Goal: Information Seeking & Learning: Learn about a topic

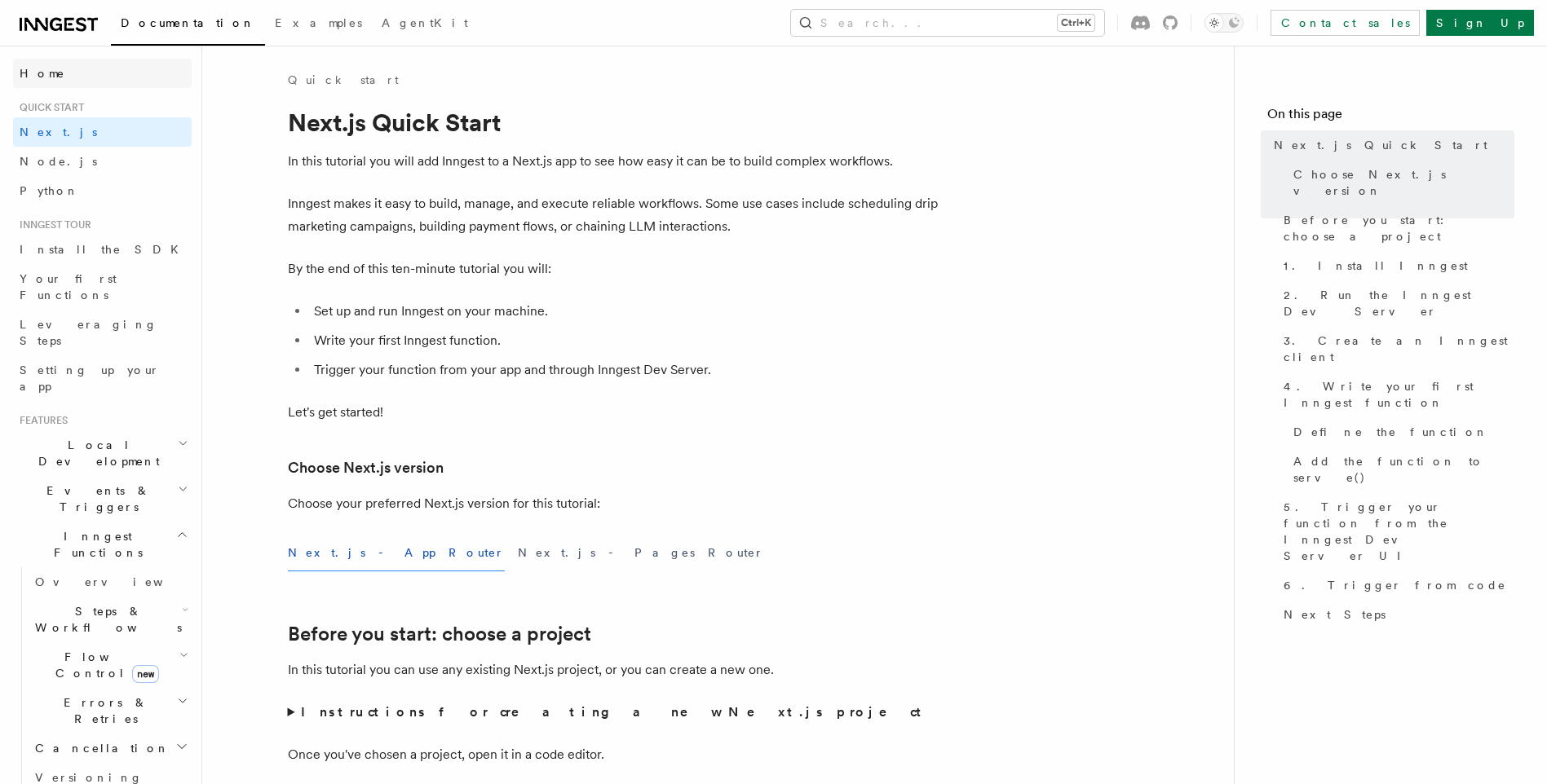
click at [20, 74] on span "Home" at bounding box center [42, 73] width 46 height 17
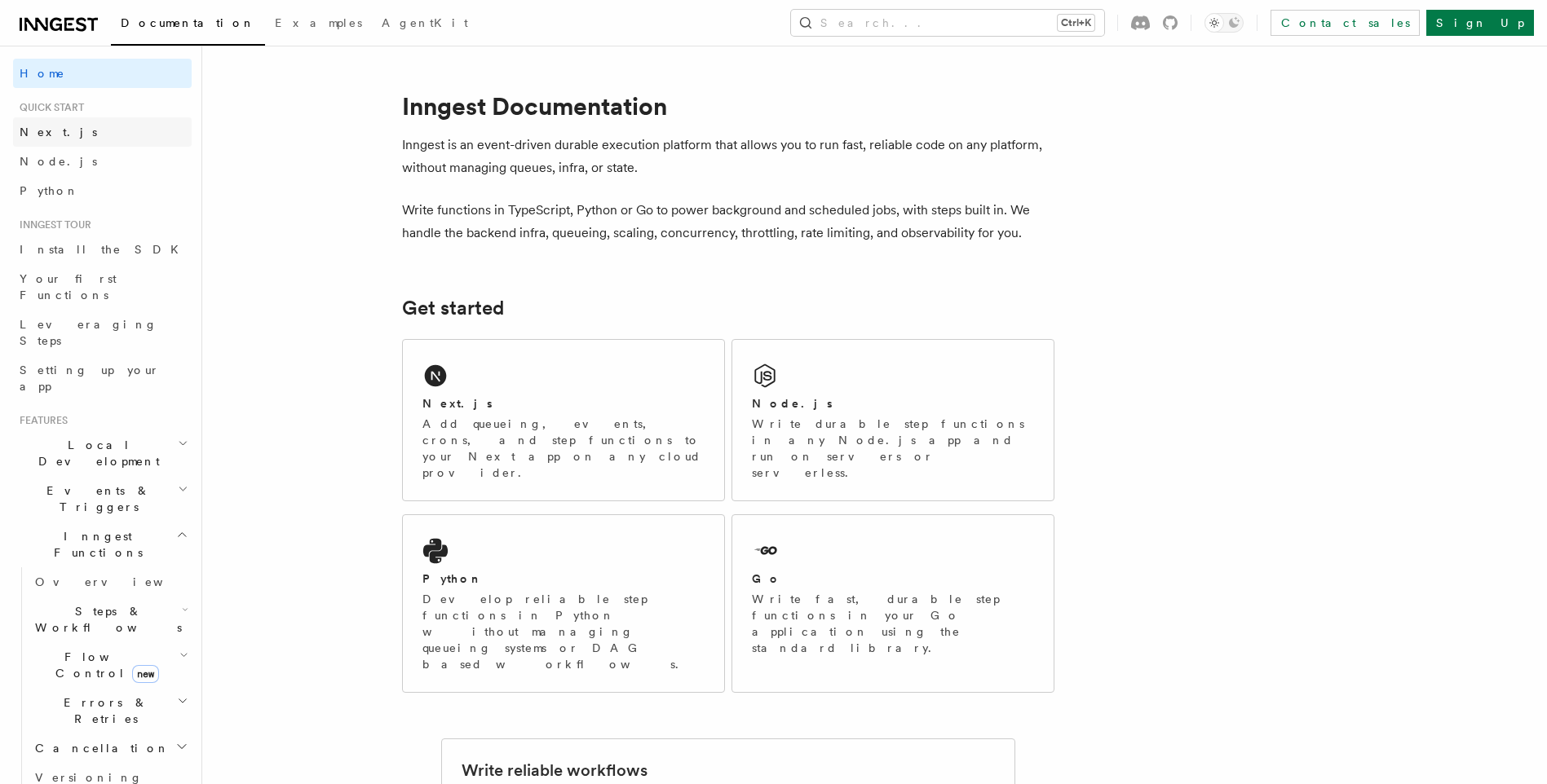
click at [35, 135] on span "Next.js" at bounding box center [58, 131] width 77 height 13
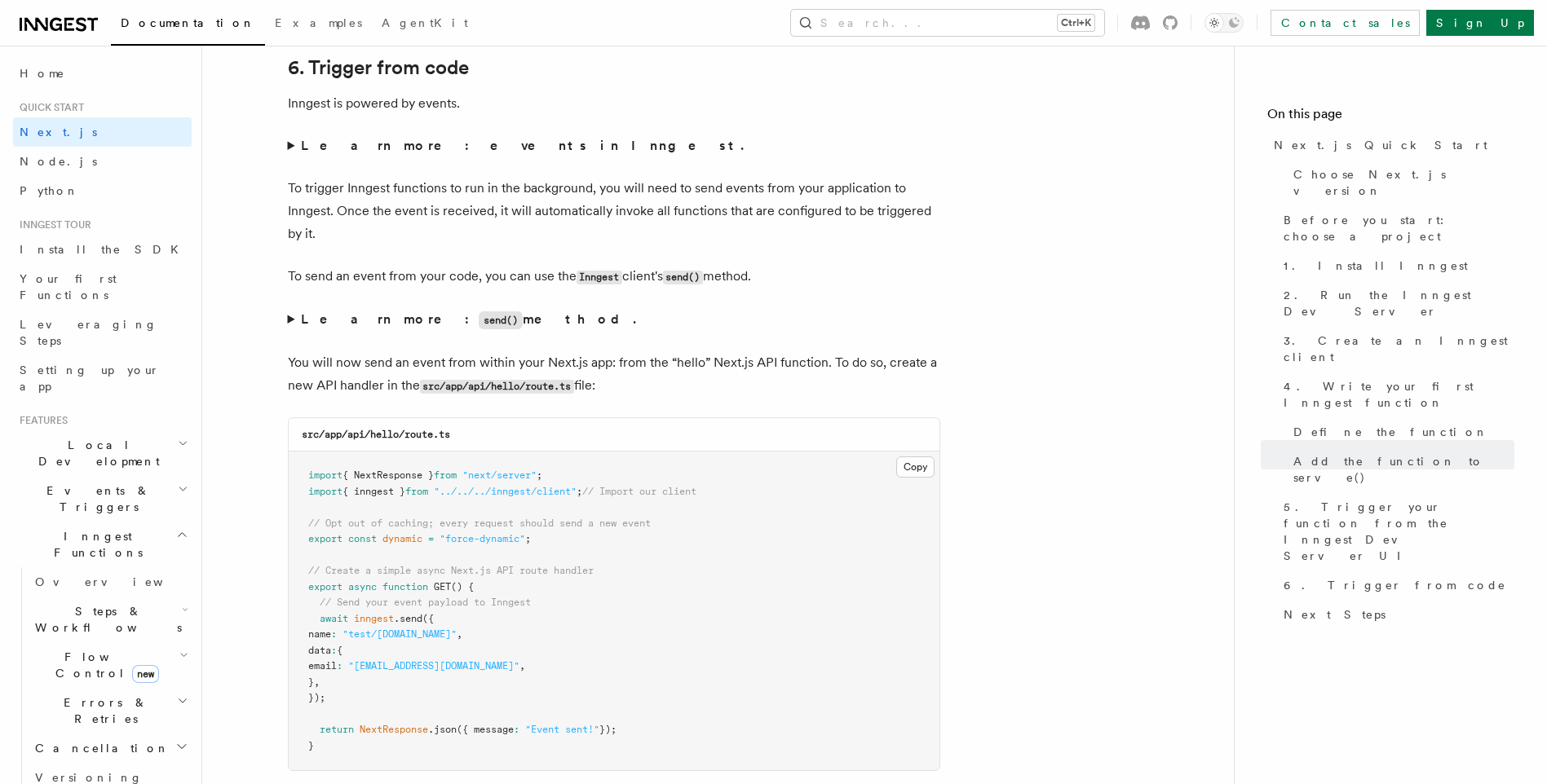
scroll to position [8043, 0]
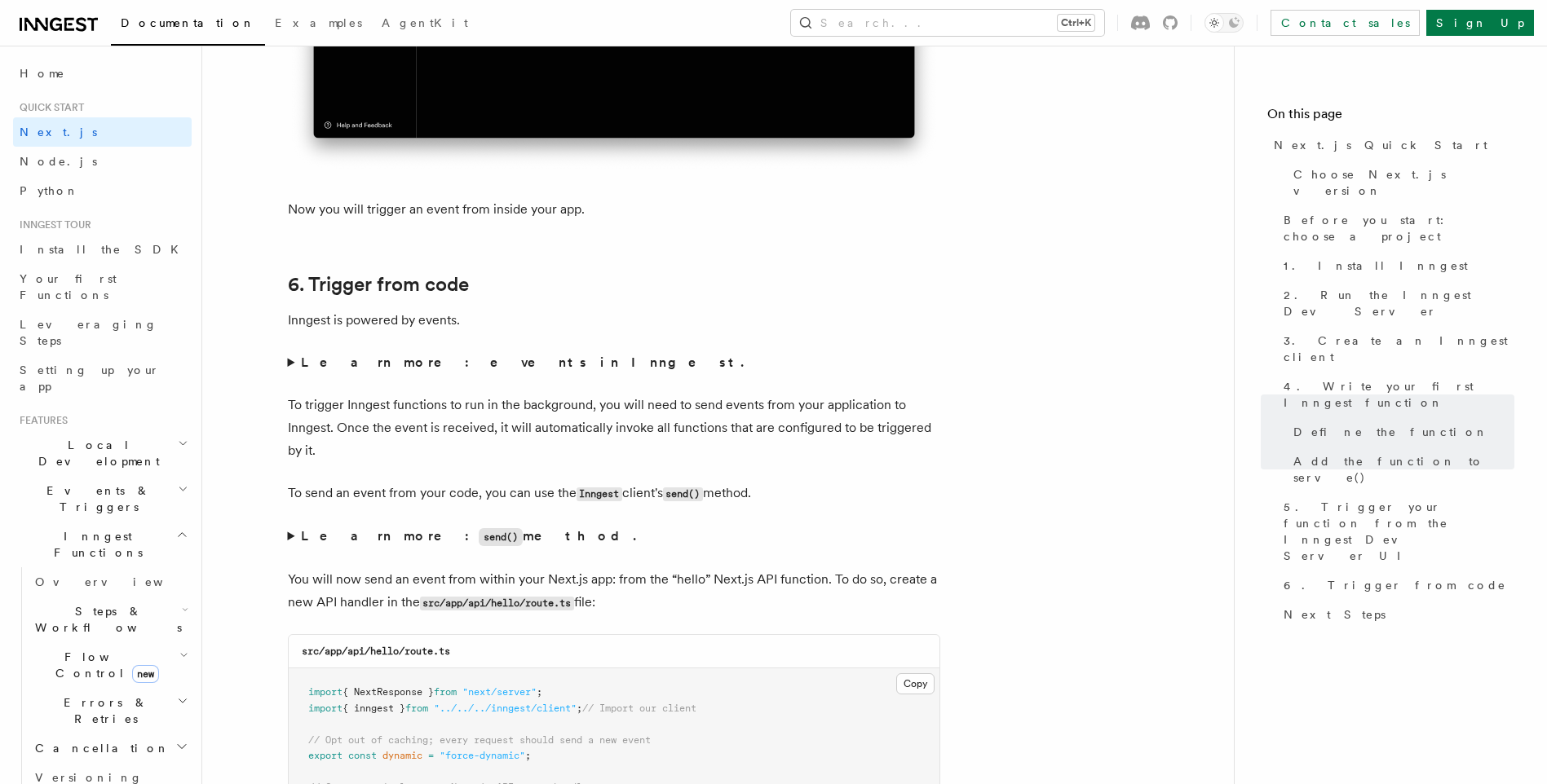
click at [289, 364] on summary "Learn more: events in Inngest." at bounding box center [614, 363] width 652 height 23
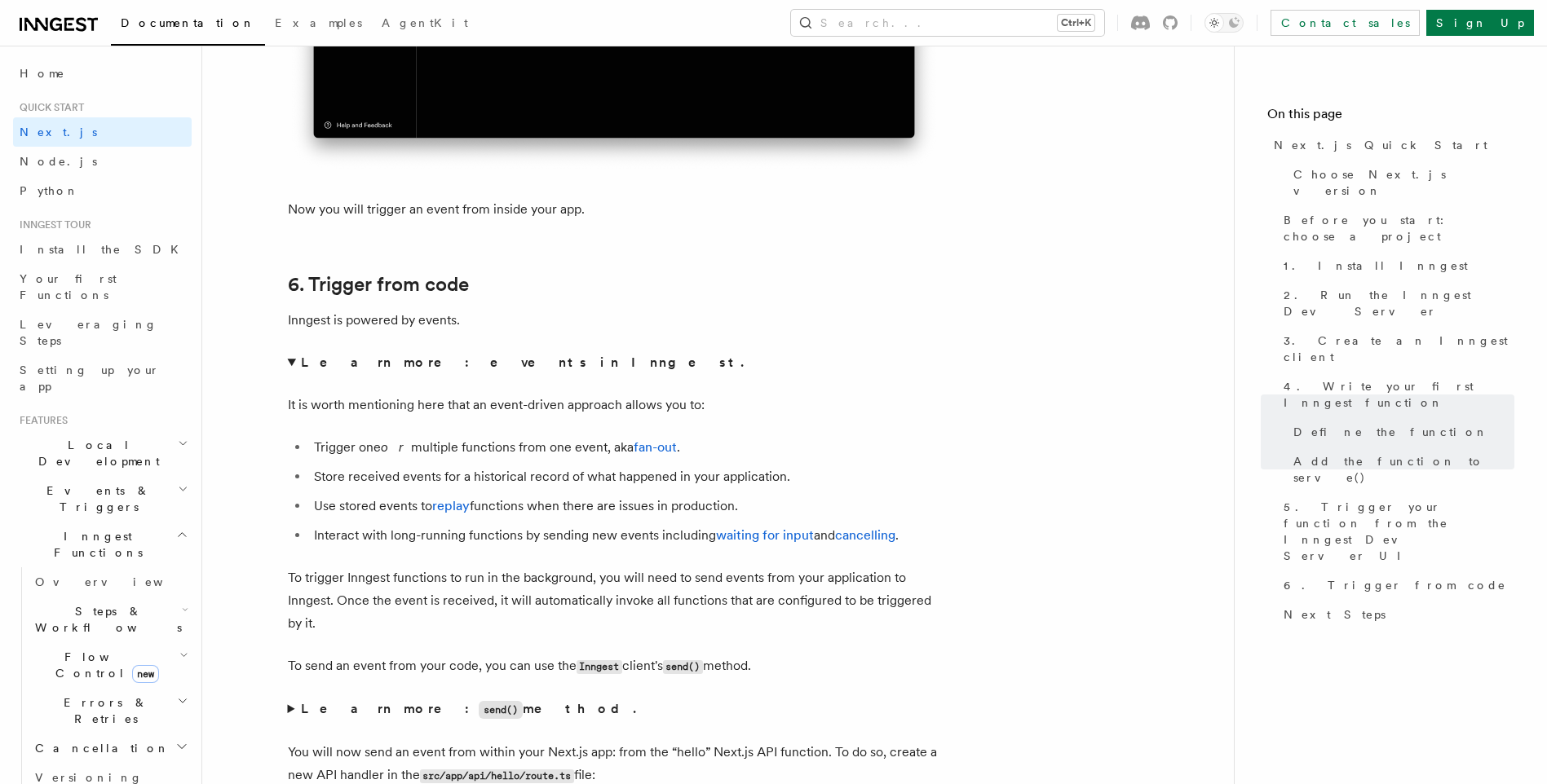
click at [289, 364] on summary "Learn more: events in Inngest." at bounding box center [614, 363] width 652 height 23
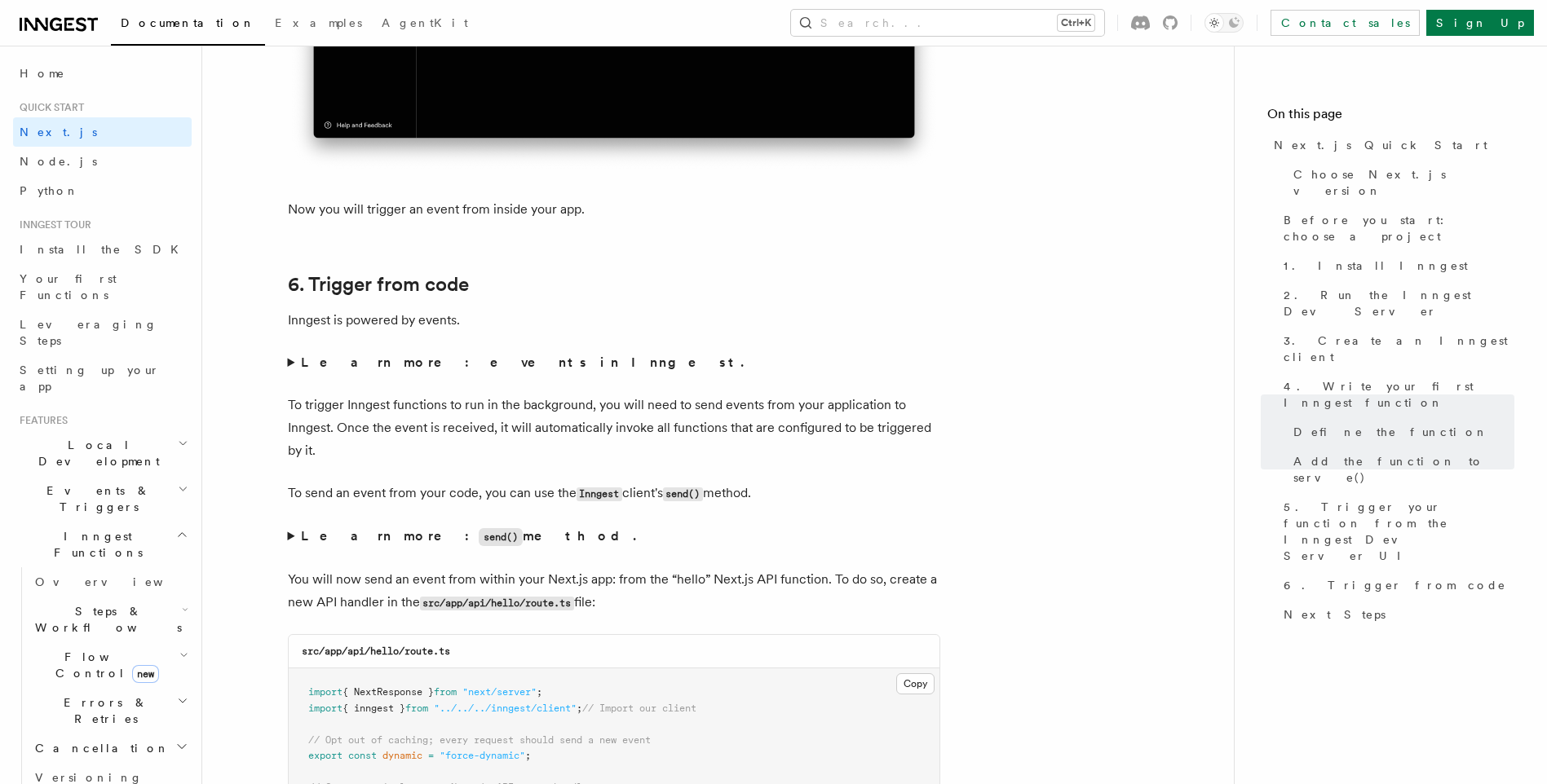
click at [291, 533] on summary "Learn more: send() method." at bounding box center [614, 536] width 652 height 24
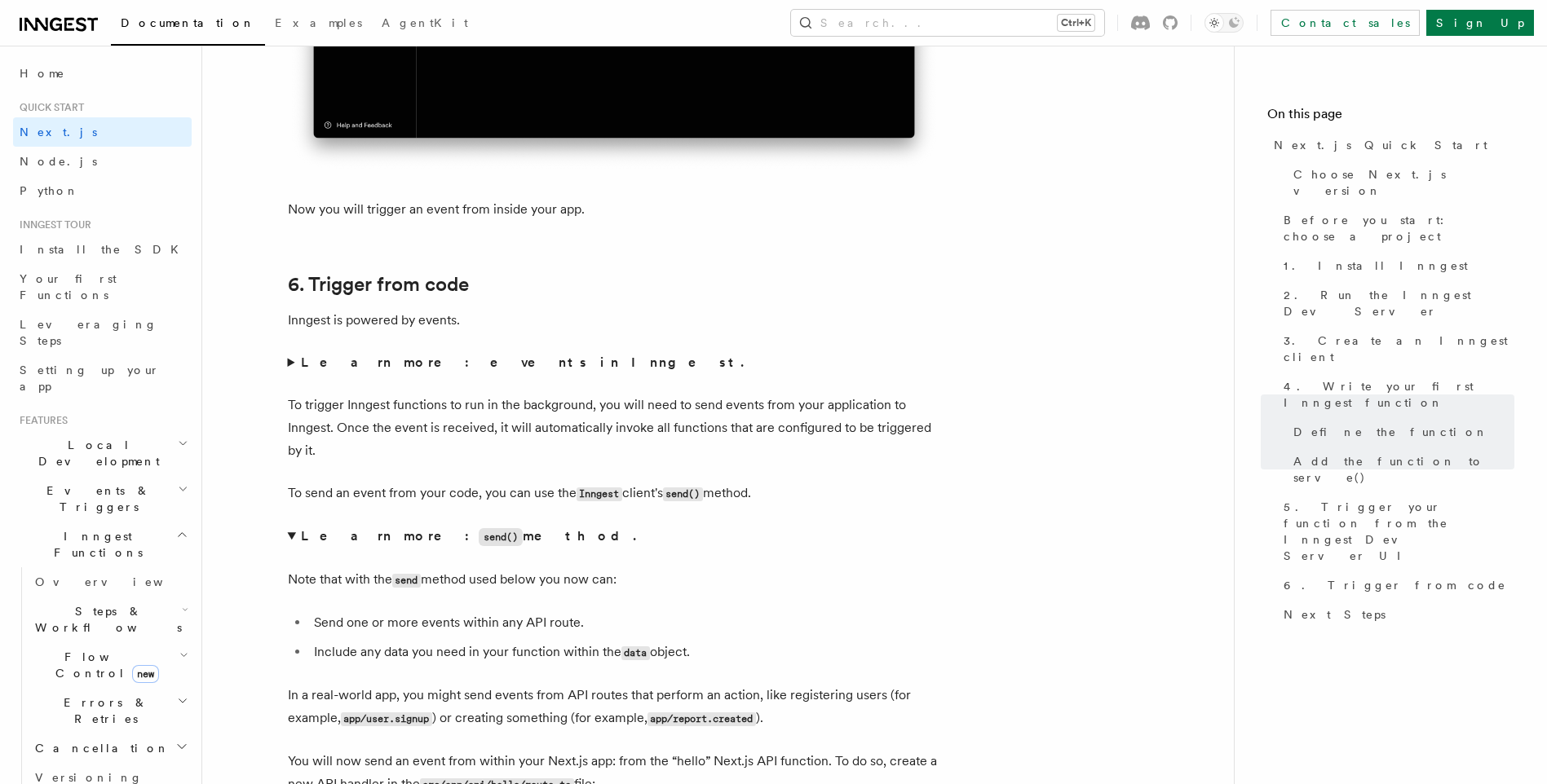
click at [291, 533] on summary "Learn more: send() method." at bounding box center [614, 536] width 652 height 24
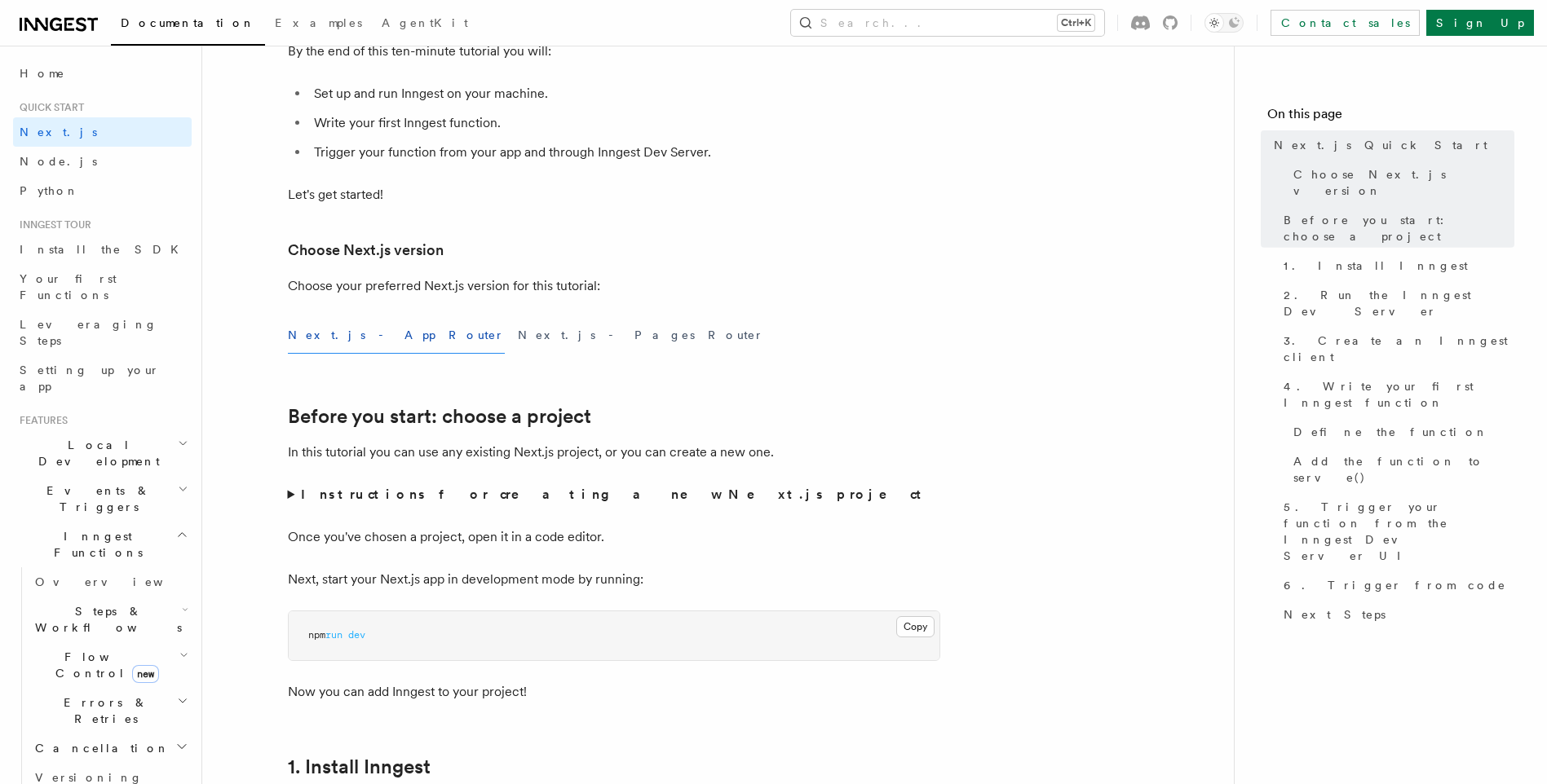
scroll to position [0, 0]
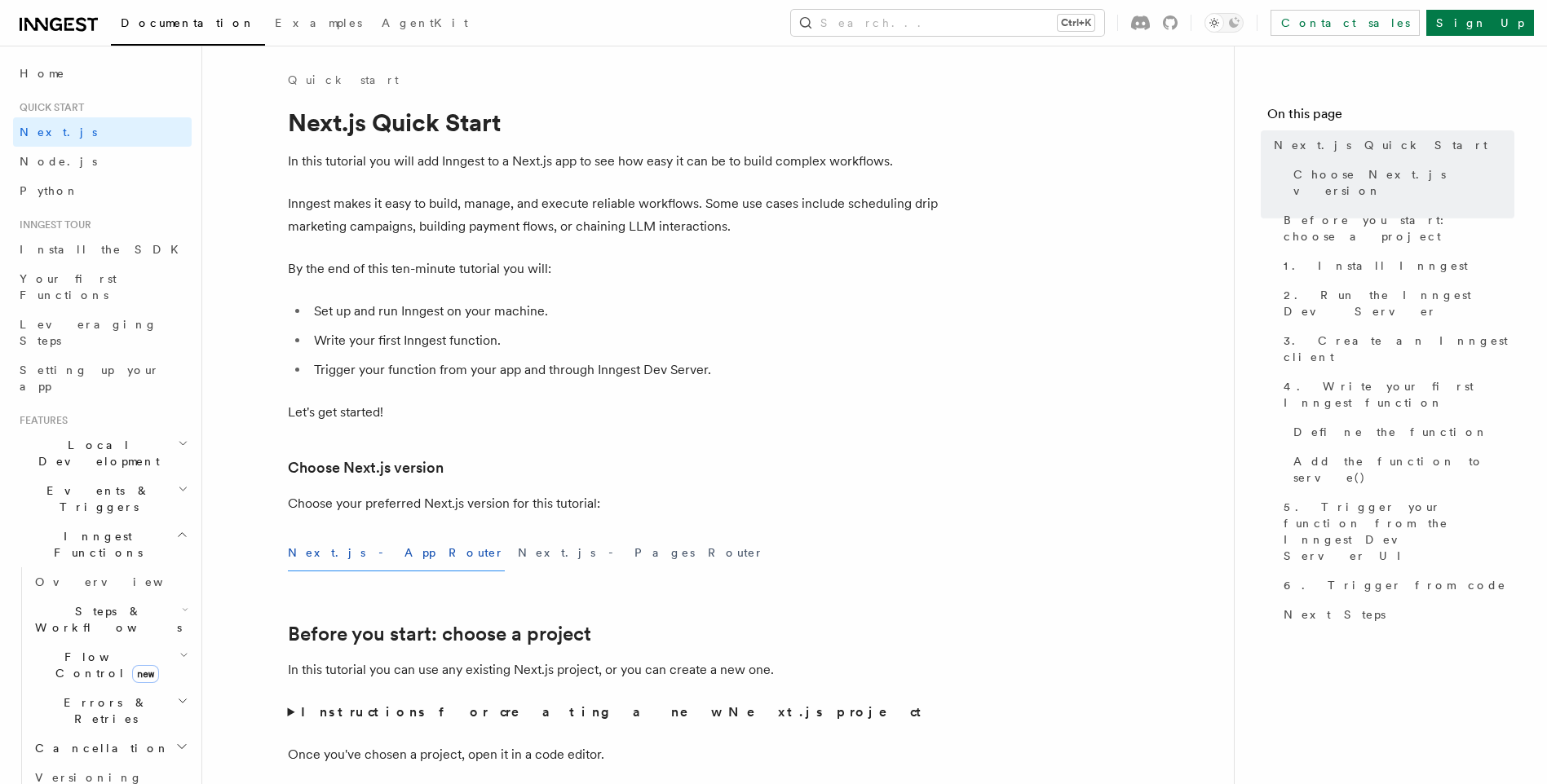
click at [176, 528] on icon "button" at bounding box center [182, 534] width 12 height 13
click at [175, 574] on icon "button" at bounding box center [181, 580] width 13 height 13
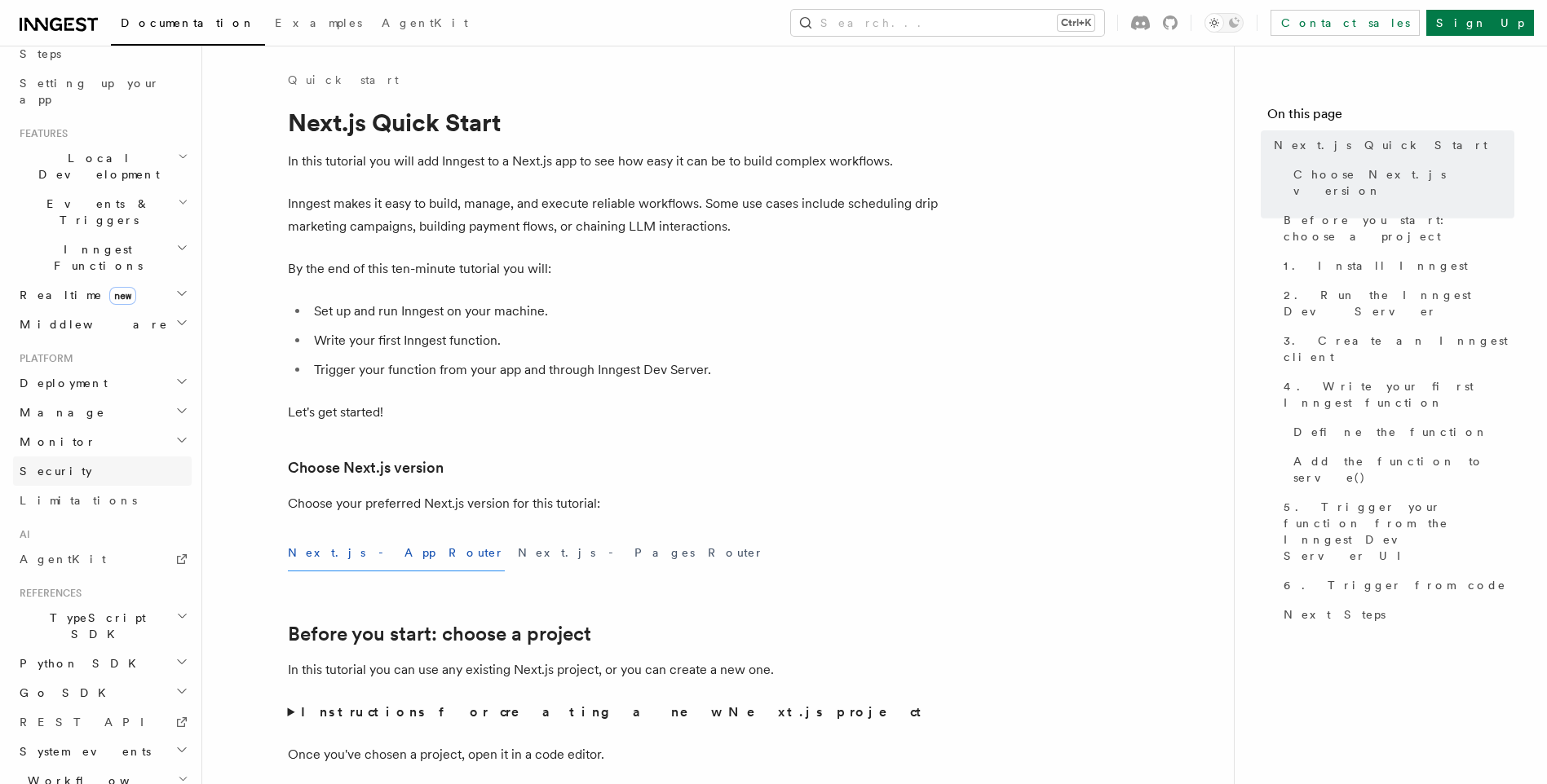
scroll to position [314, 0]
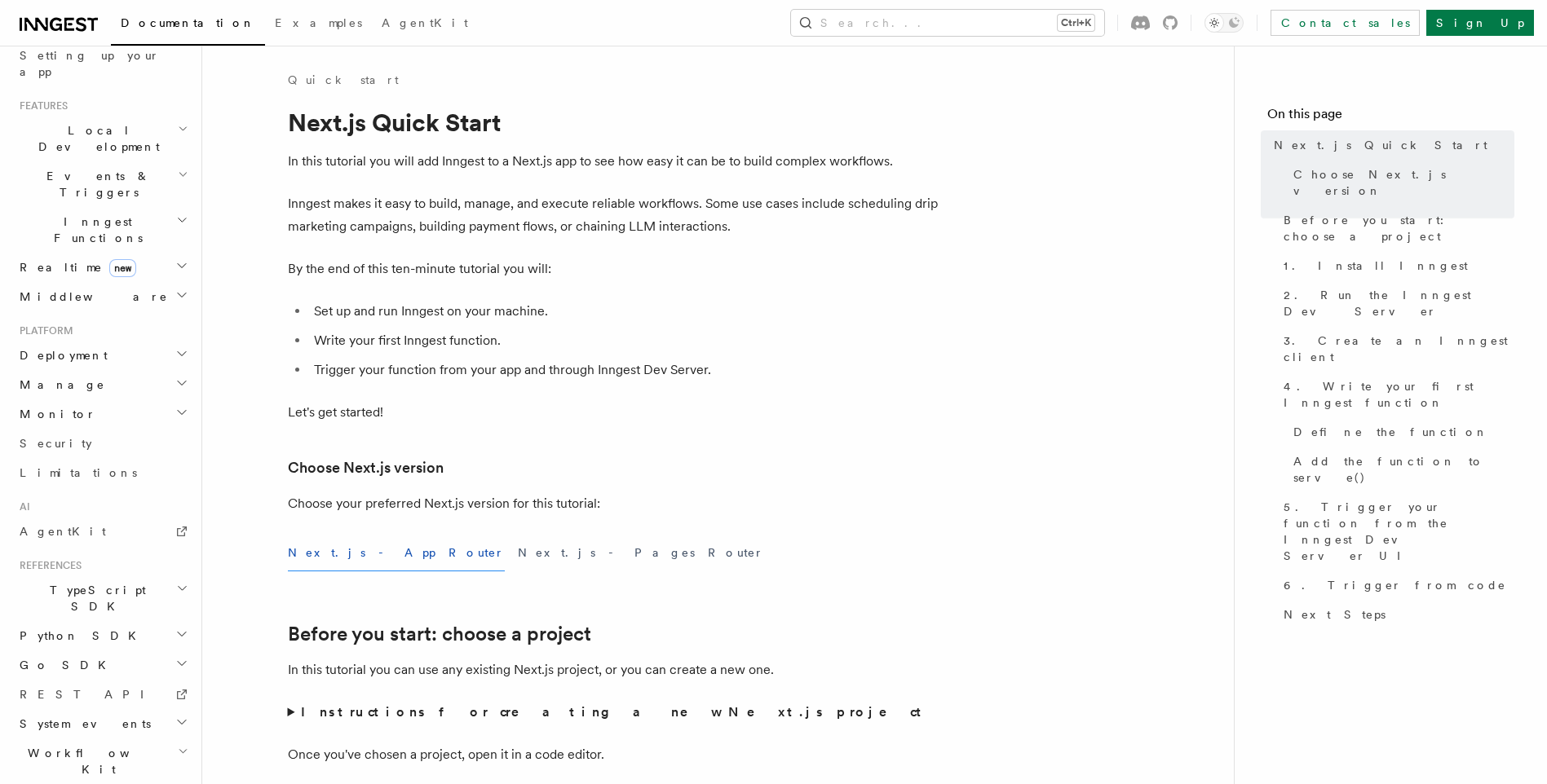
click at [91, 738] on h2 "Workflow Kit" at bounding box center [103, 761] width 179 height 46
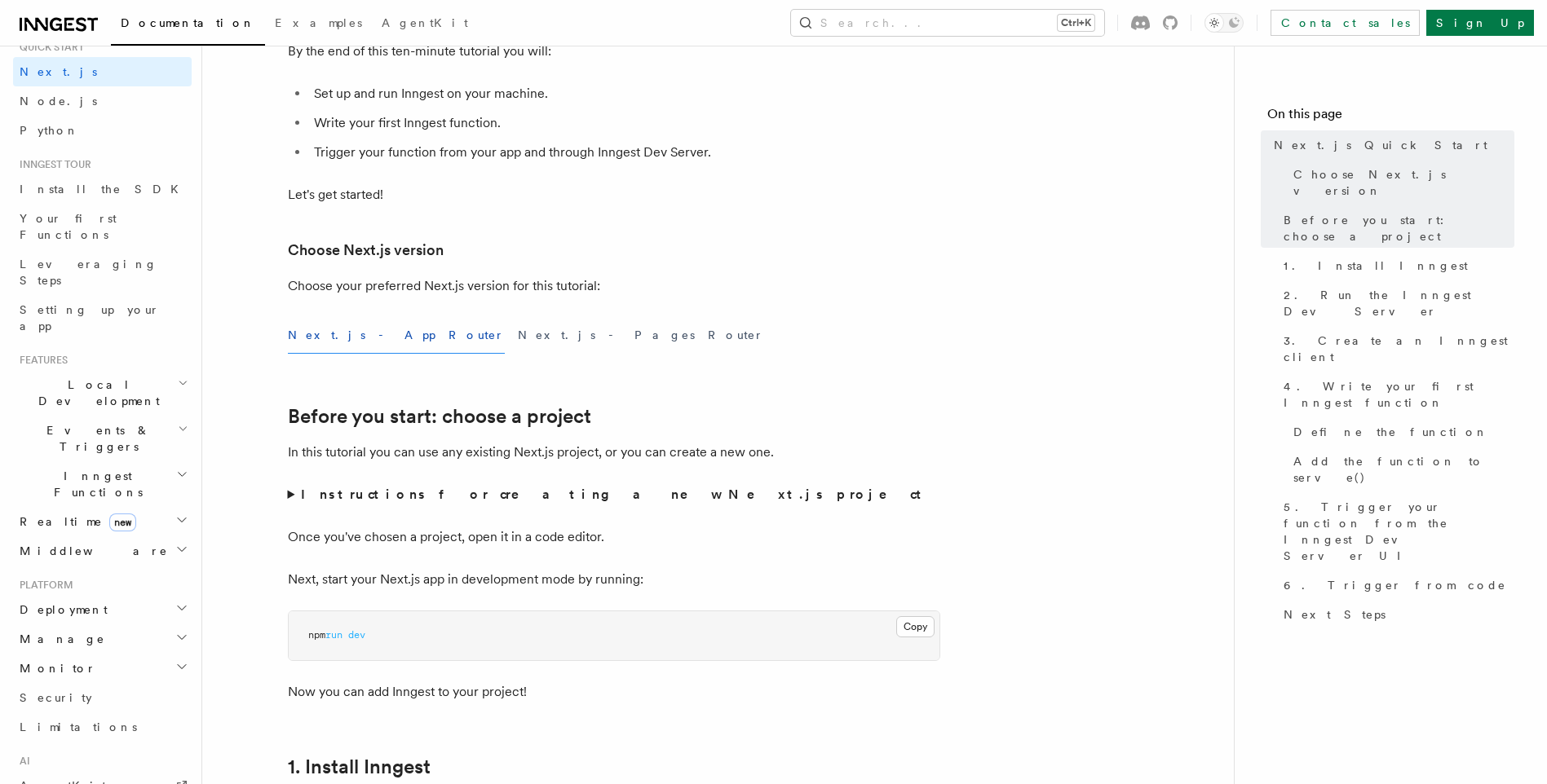
scroll to position [0, 0]
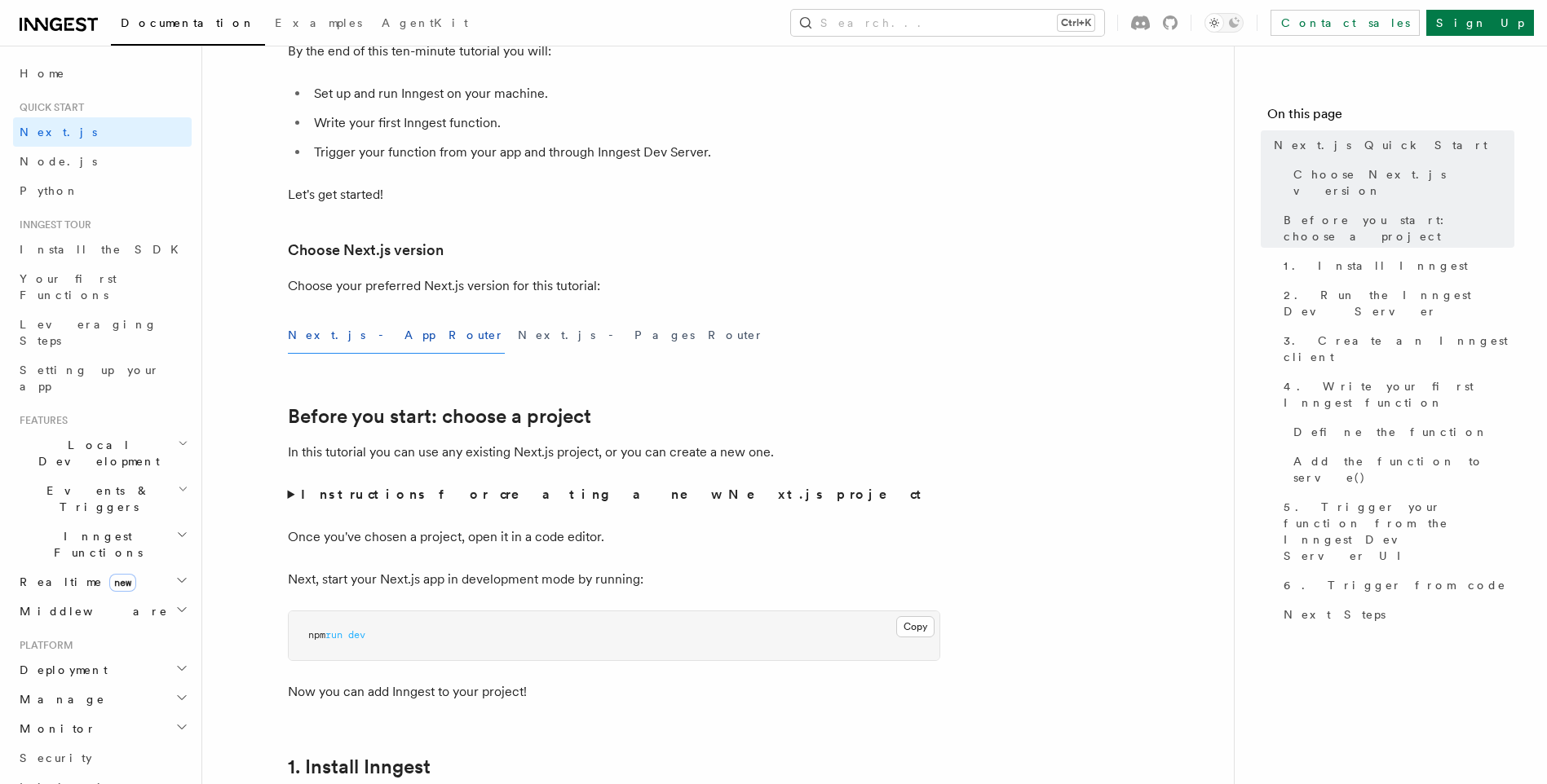
click at [118, 437] on span "Local Development" at bounding box center [96, 453] width 165 height 32
click at [66, 476] on link "Overview" at bounding box center [110, 491] width 163 height 30
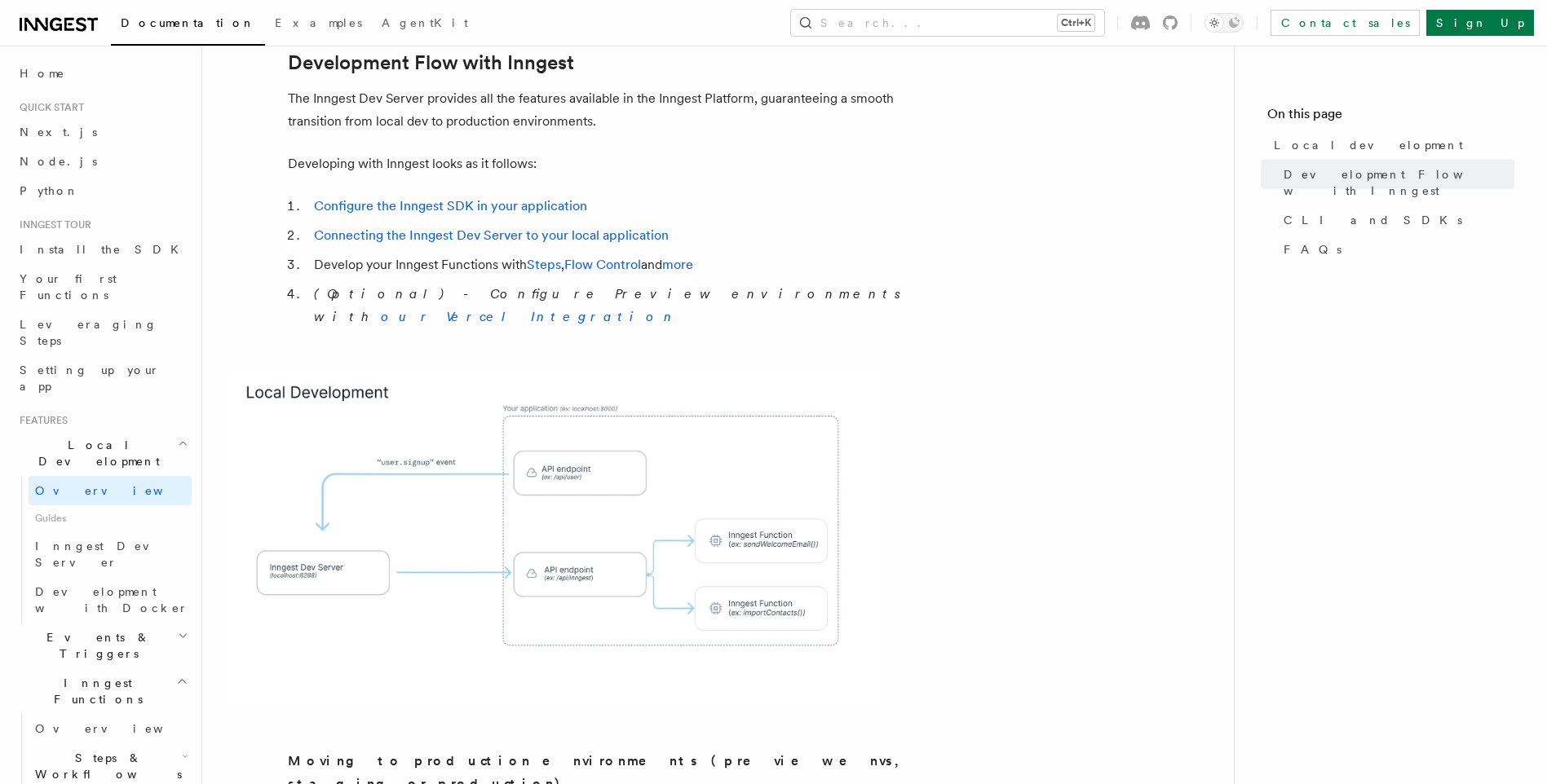
scroll to position [1304, 0]
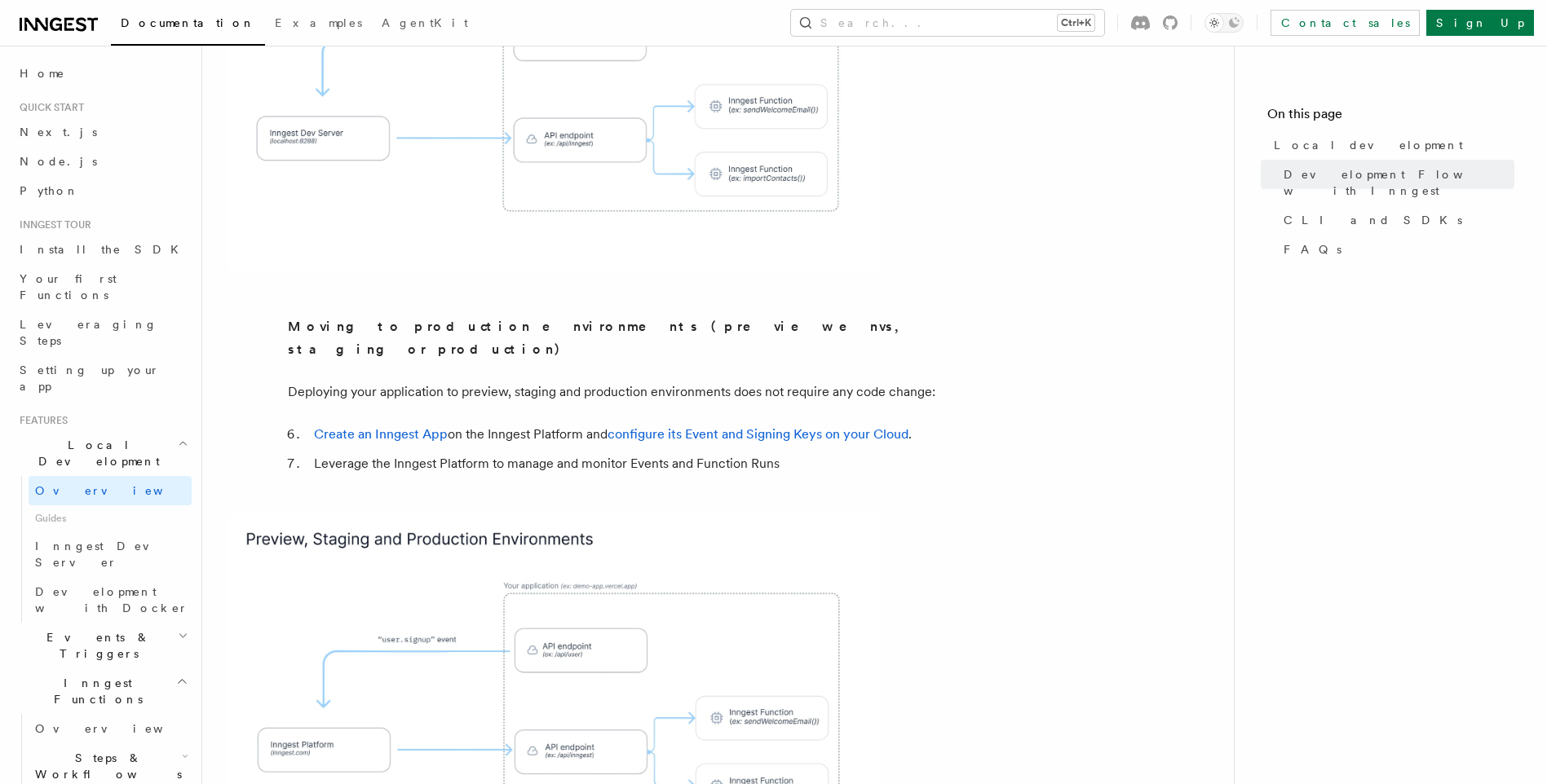
click at [271, 324] on article "Features Local development Inngest's tooling makes it easy to develop your func…" at bounding box center [719, 491] width 980 height 3449
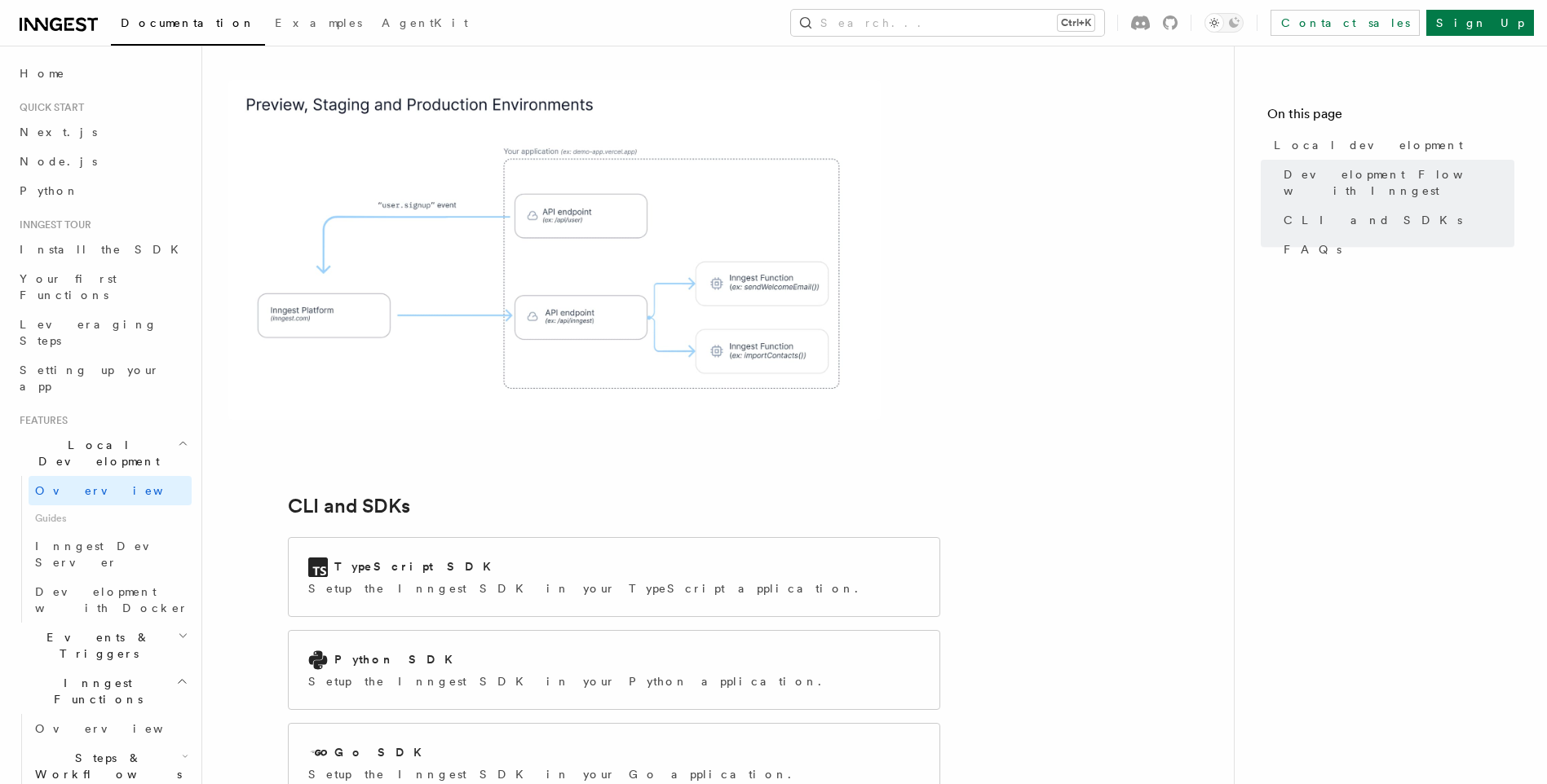
scroll to position [2174, 0]
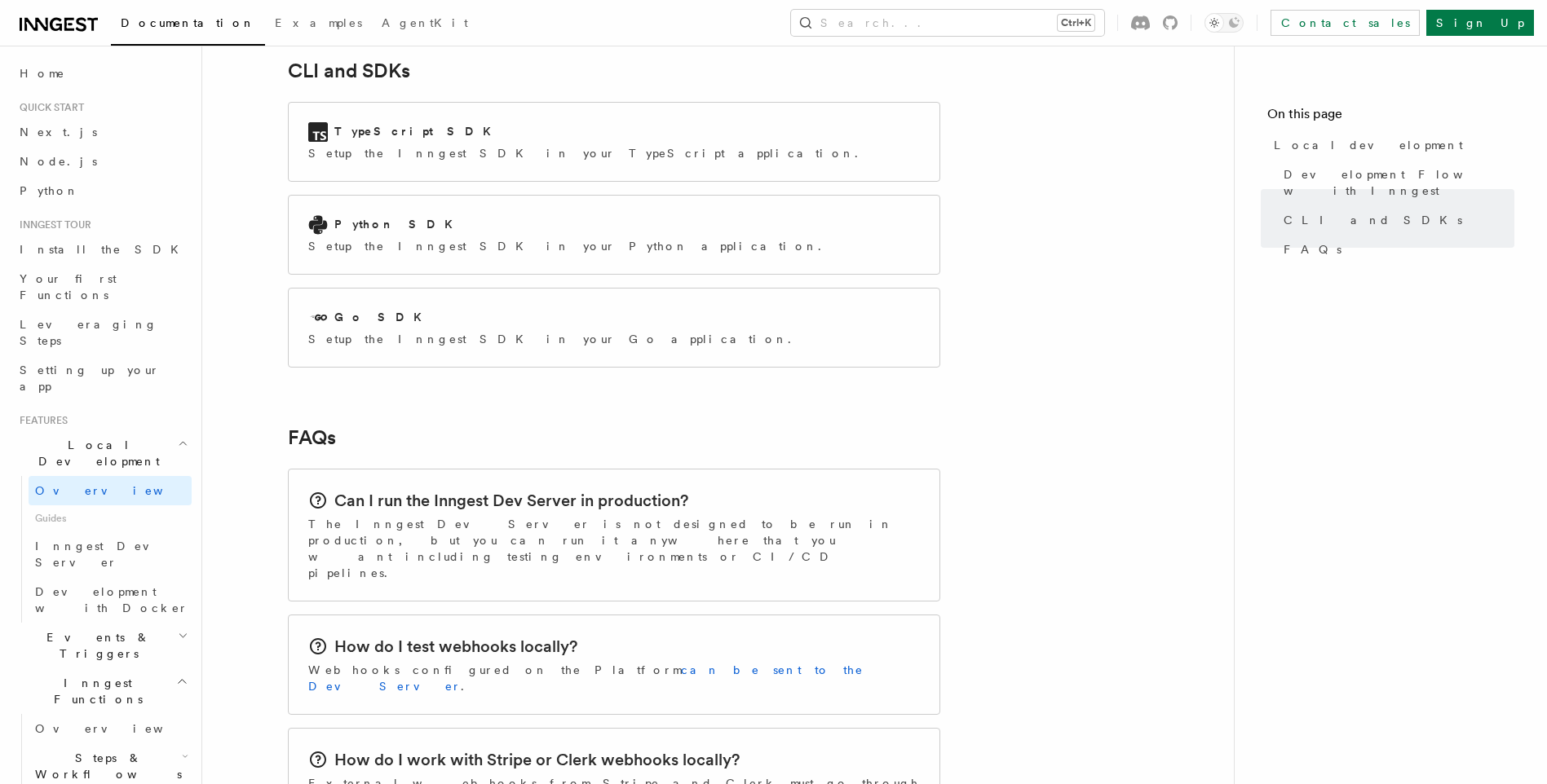
click at [320, 616] on div "How do I test webhooks locally? Webhooks configured on the Platform can be sent…" at bounding box center [614, 665] width 651 height 99
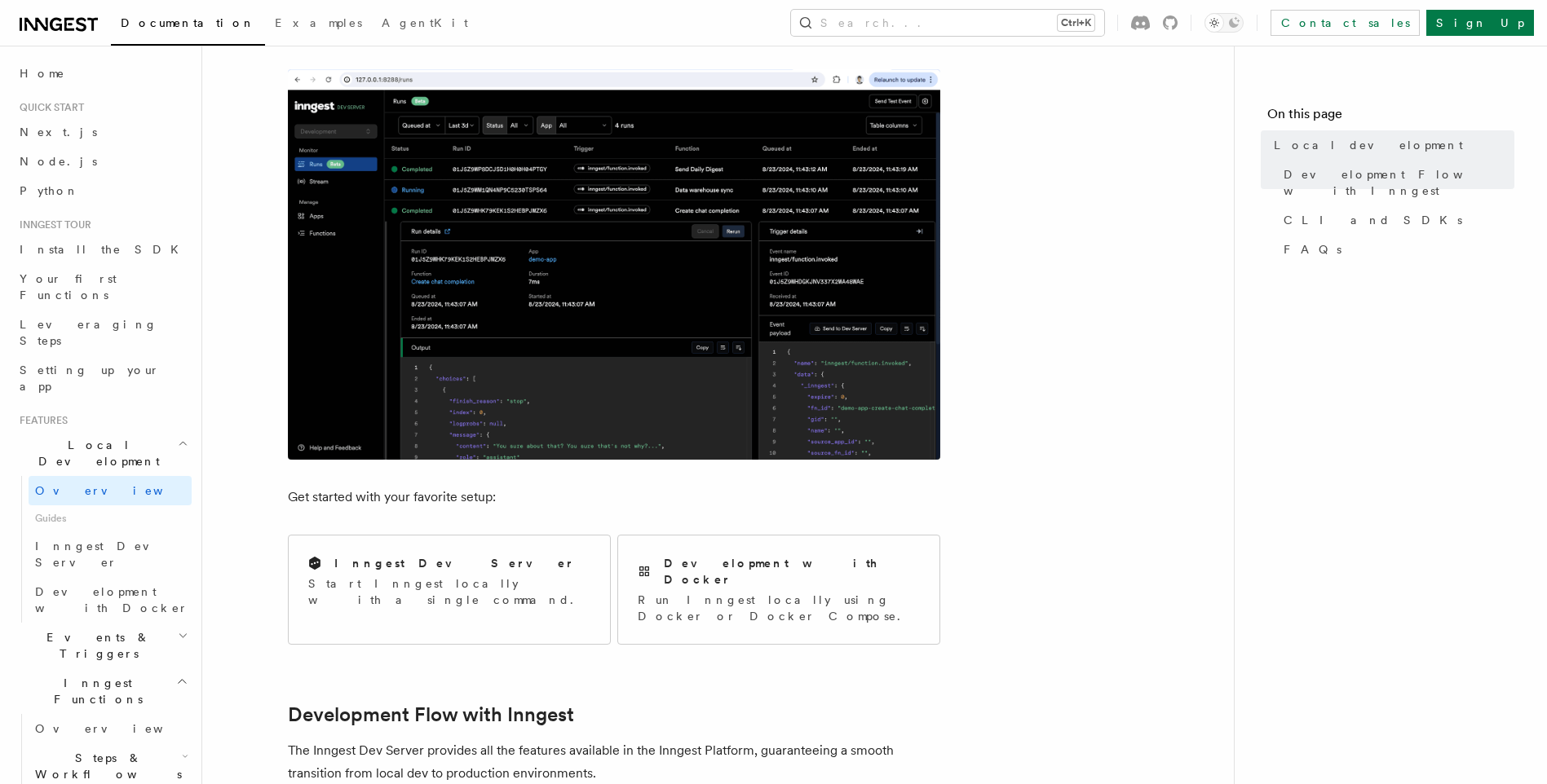
scroll to position [0, 0]
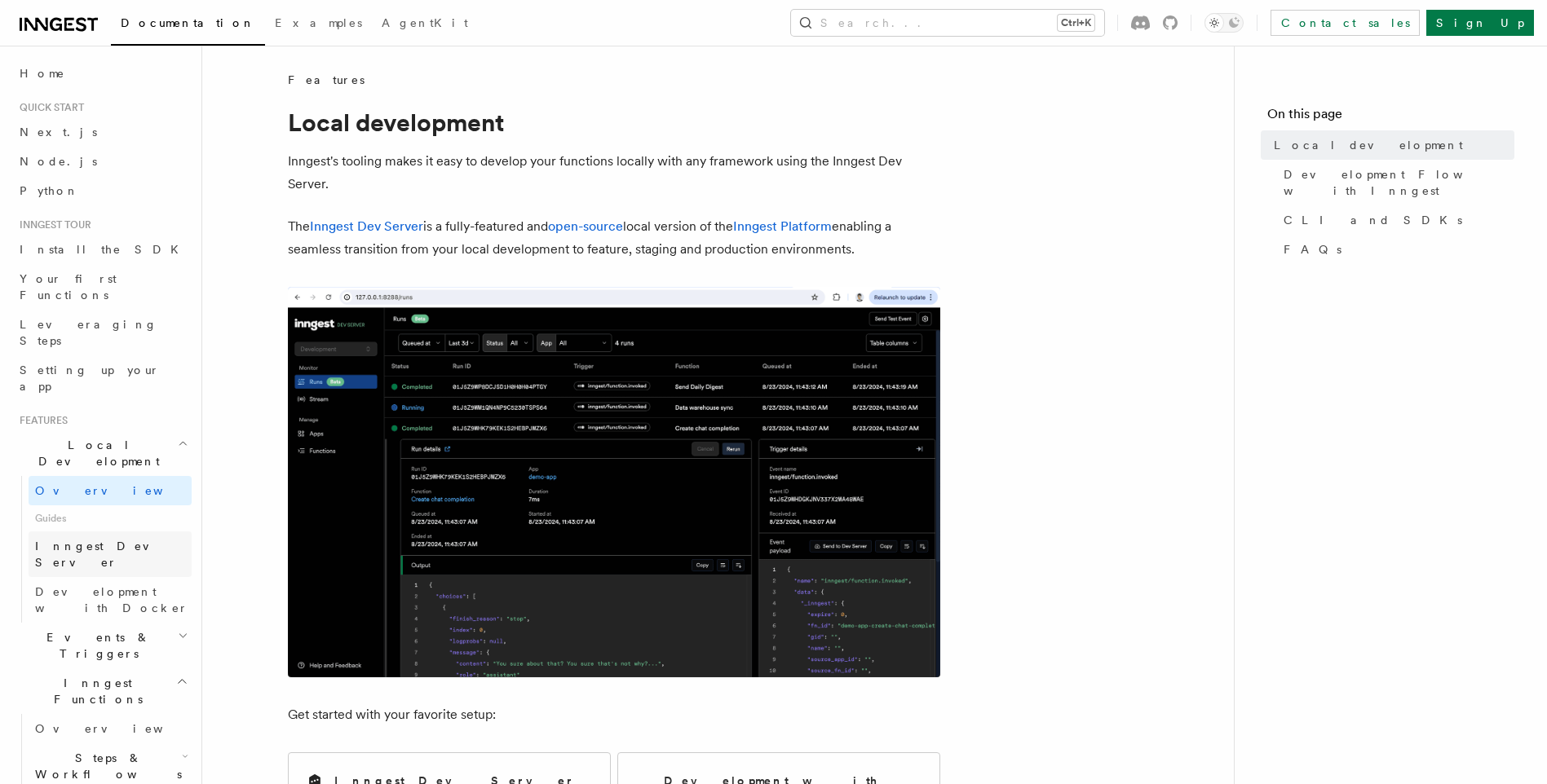
click at [93, 540] on span "Inngest Dev Server" at bounding box center [104, 554] width 139 height 30
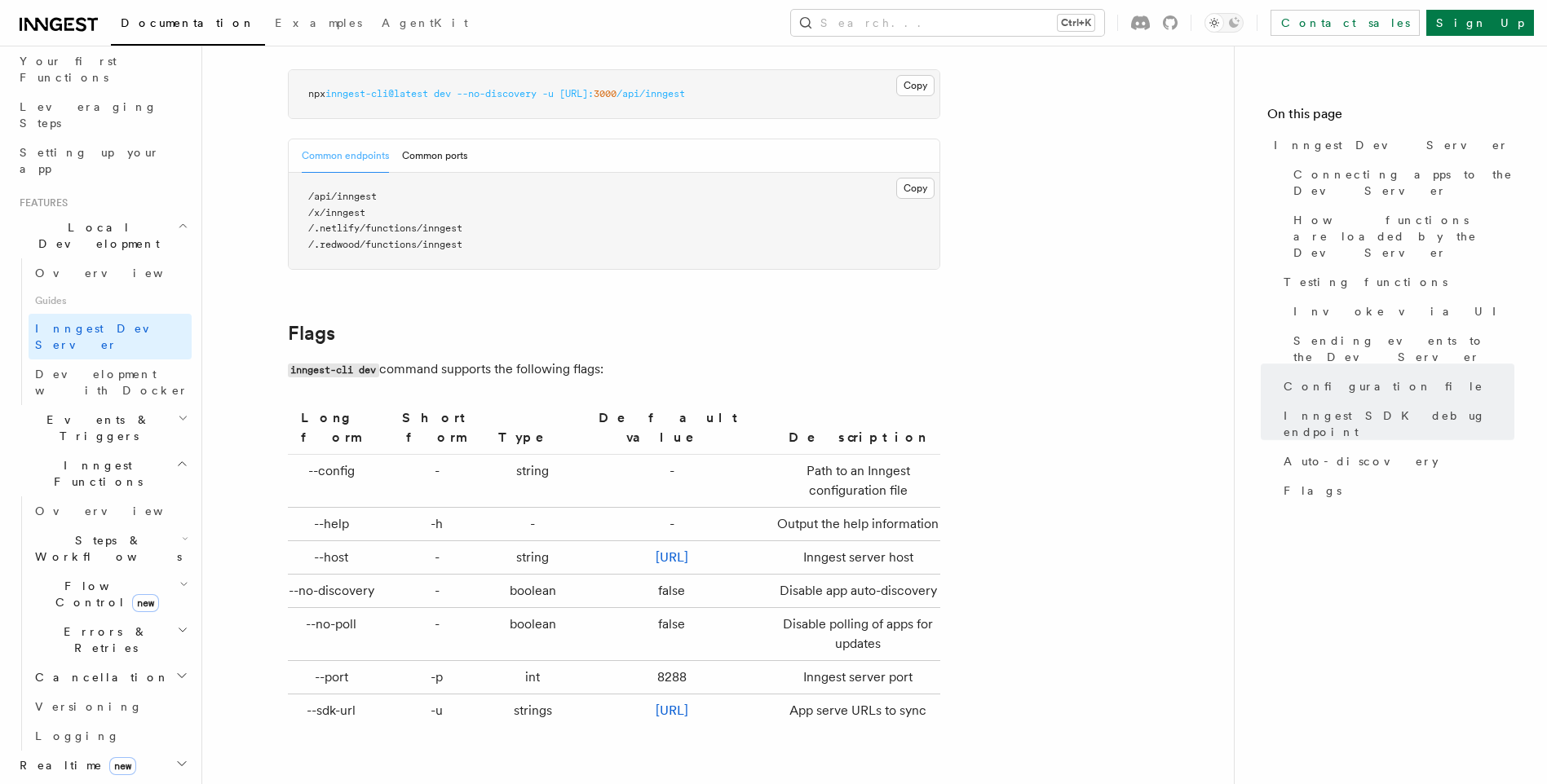
scroll to position [5217, 0]
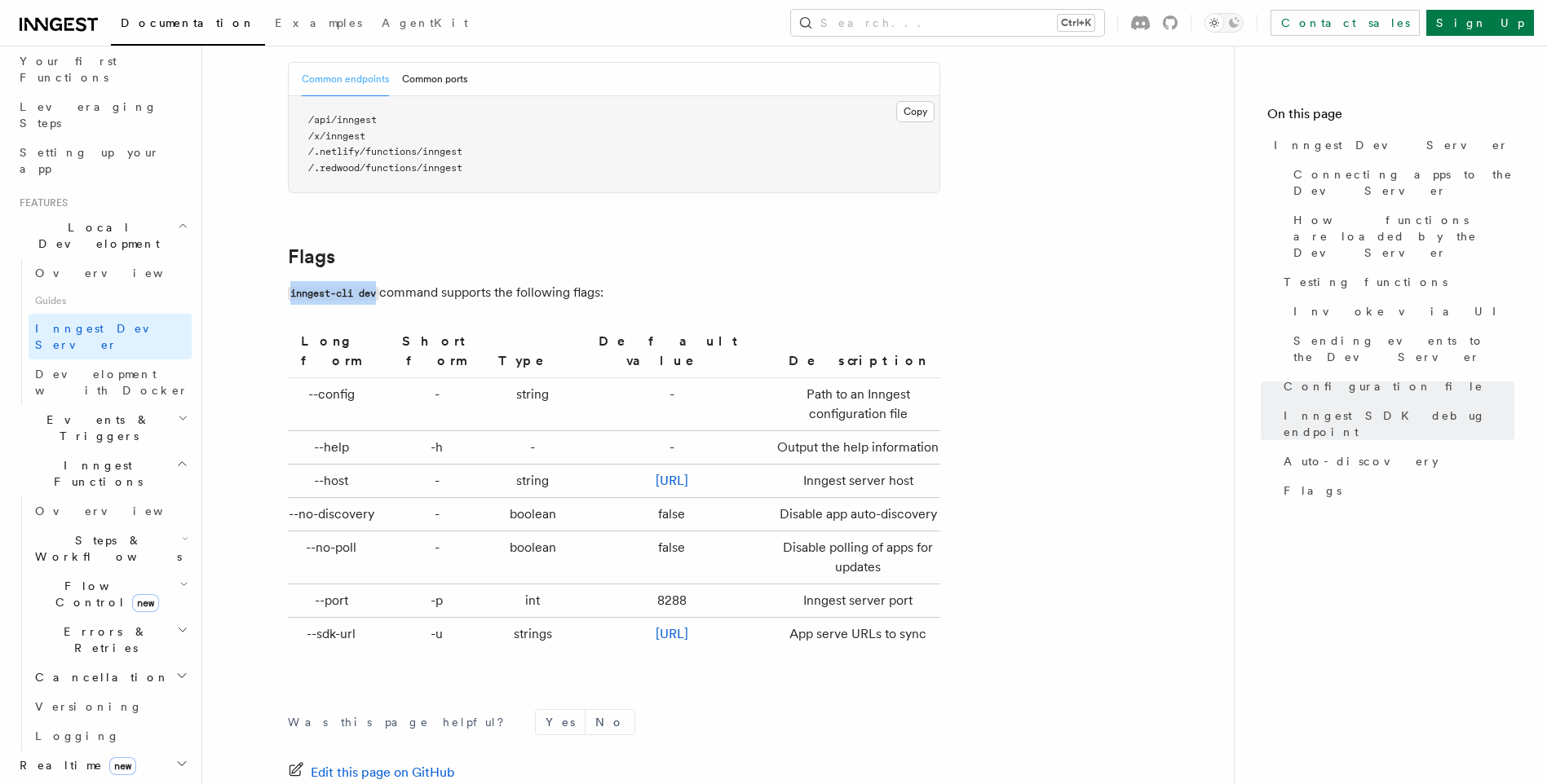
drag, startPoint x: 290, startPoint y: 269, endPoint x: 378, endPoint y: 261, distance: 88.4
click at [378, 281] on p "inngest-cli dev command supports the following flags:" at bounding box center [614, 293] width 652 height 24
drag, startPoint x: 378, startPoint y: 261, endPoint x: 377, endPoint y: 341, distance: 80.0
click at [377, 341] on th "Long form" at bounding box center [336, 355] width 95 height 47
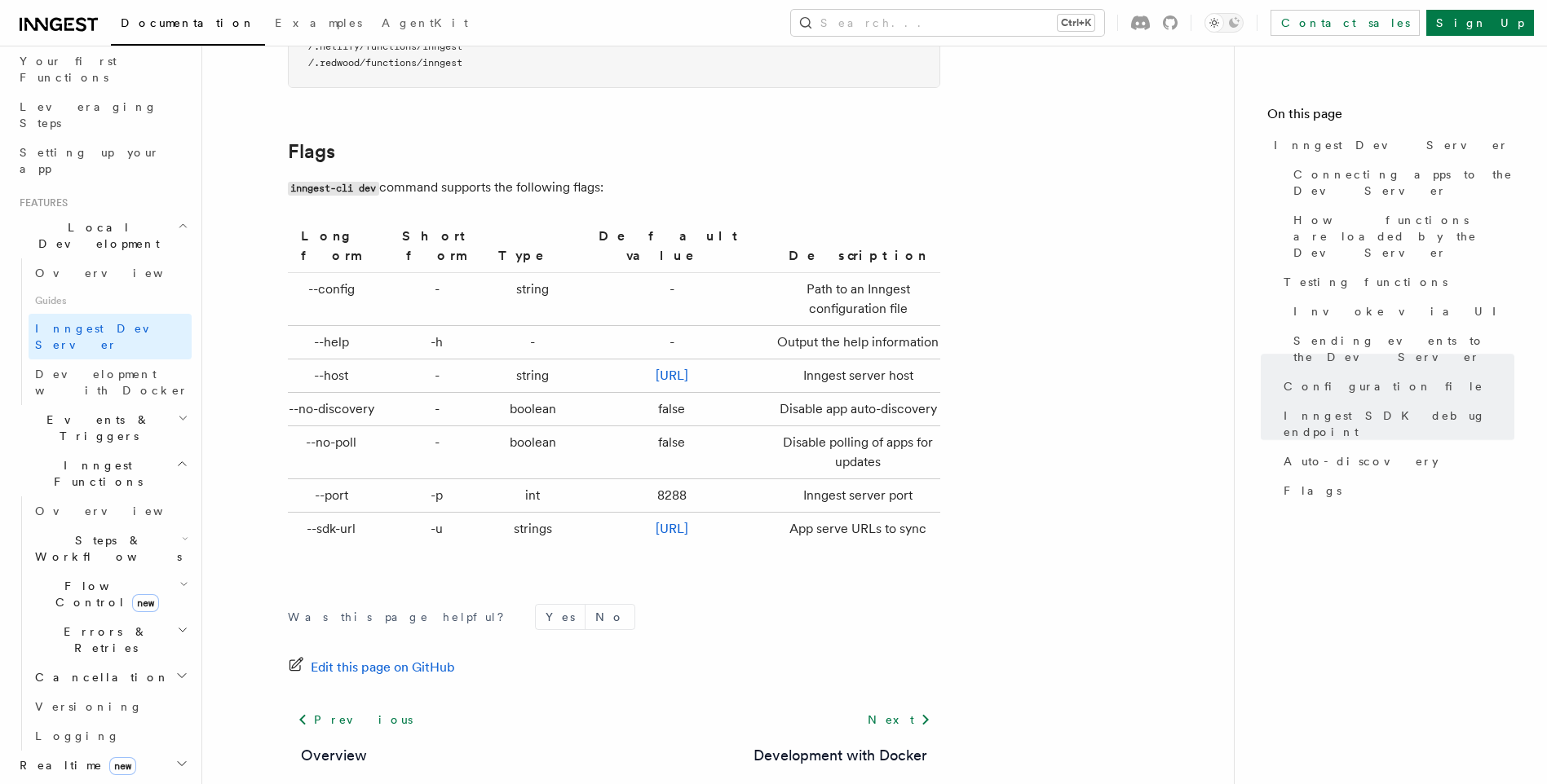
scroll to position [5392, 0]
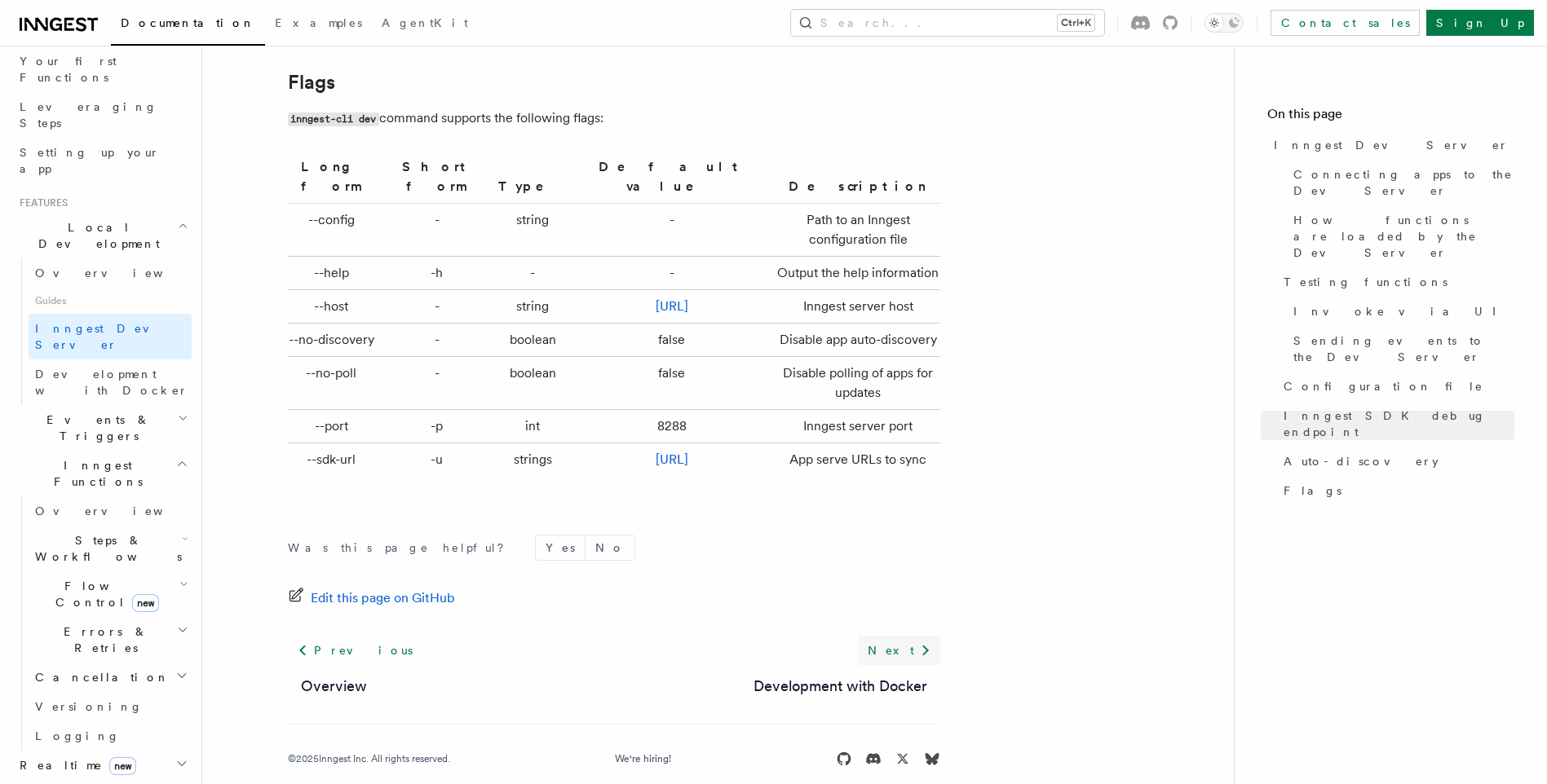
click at [908, 636] on link "Next" at bounding box center [899, 651] width 82 height 30
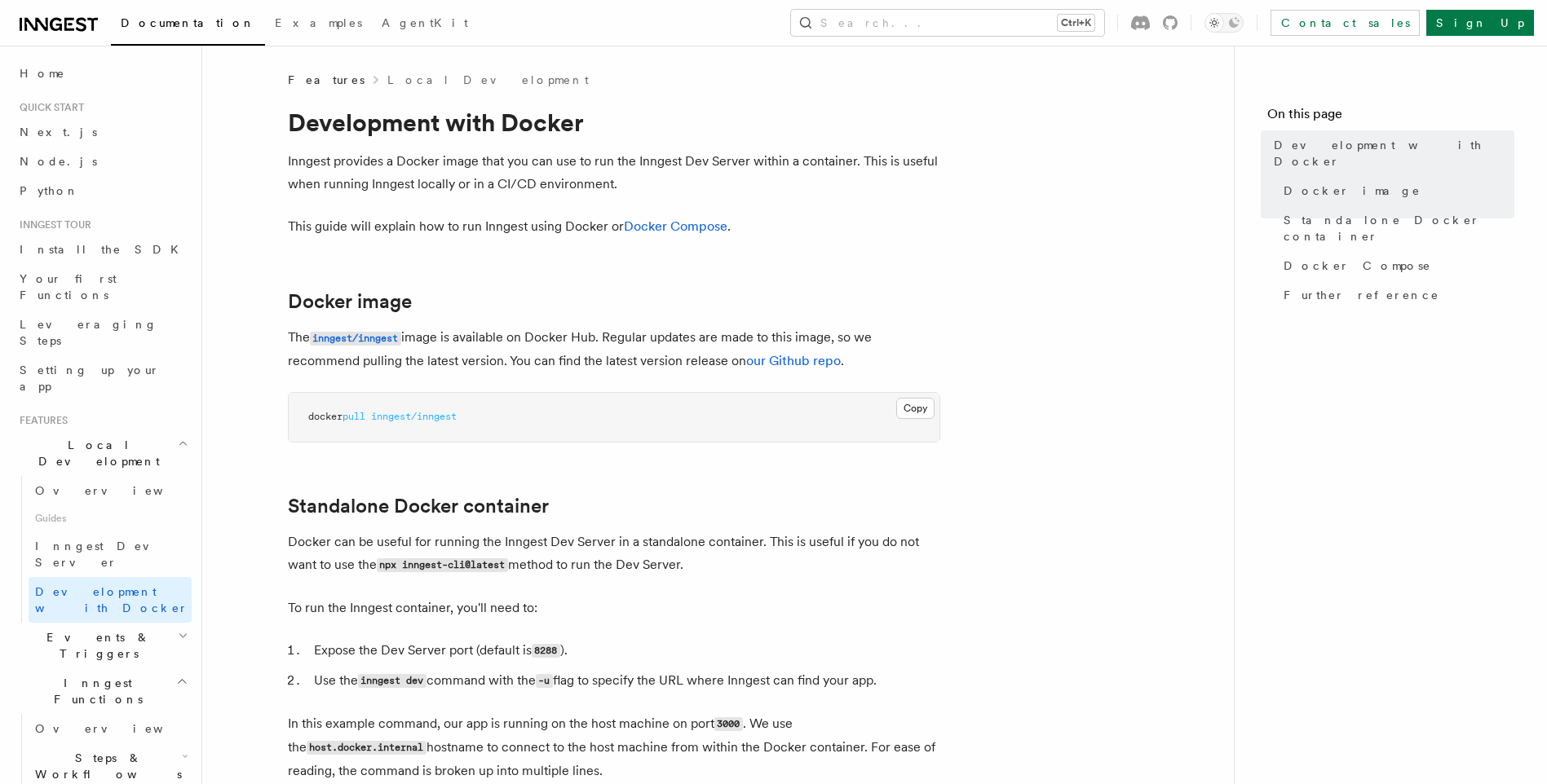
click at [170, 668] on h2 "Inngest Functions" at bounding box center [103, 691] width 179 height 46
click at [178, 725] on icon "button" at bounding box center [181, 727] width 8 height 4
click at [117, 781] on span "React hooks / Next.js" at bounding box center [107, 796] width 145 height 30
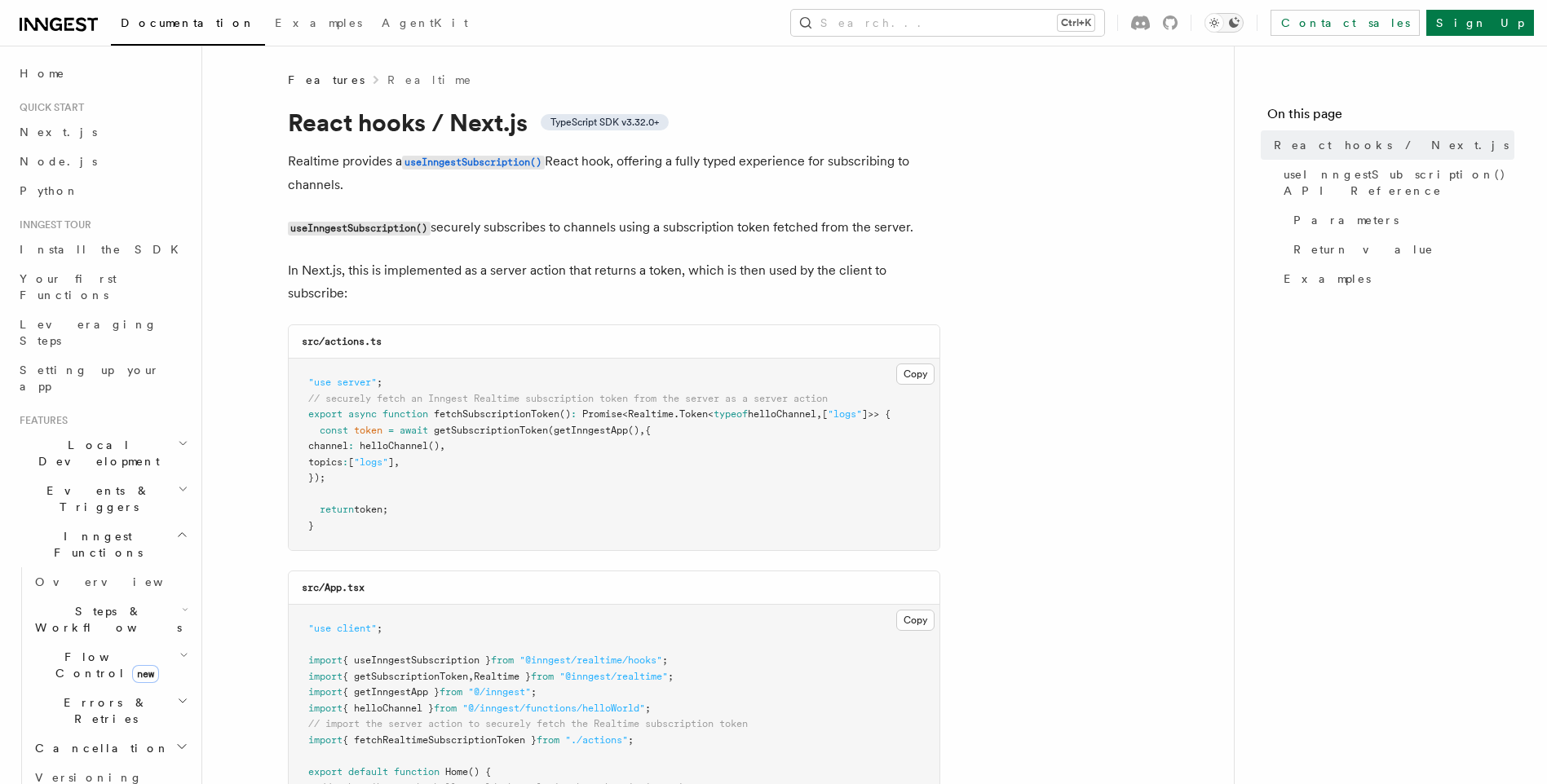
click at [1240, 24] on icon "Toggle dark mode" at bounding box center [1234, 23] width 11 height 11
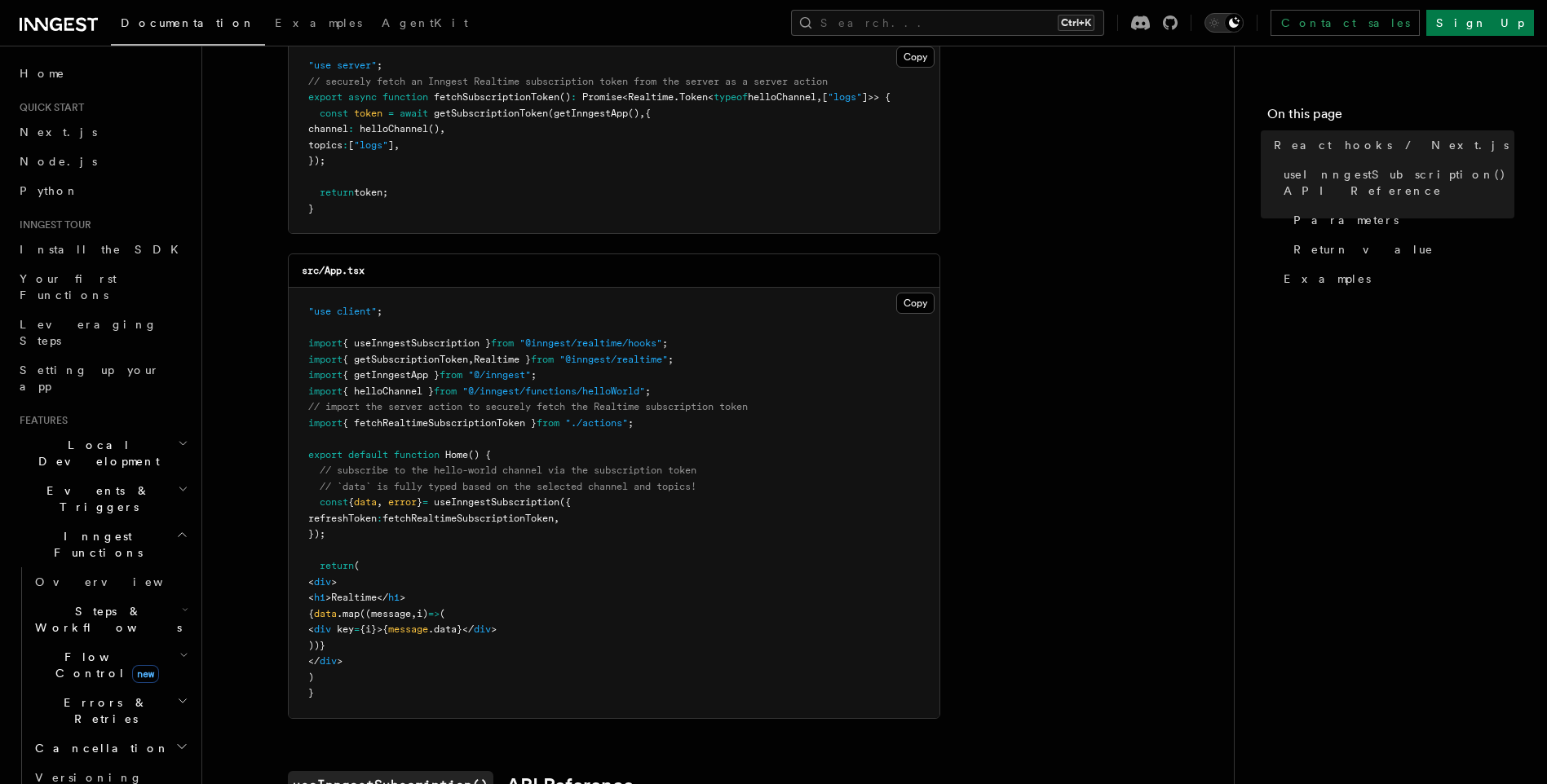
scroll to position [208, 0]
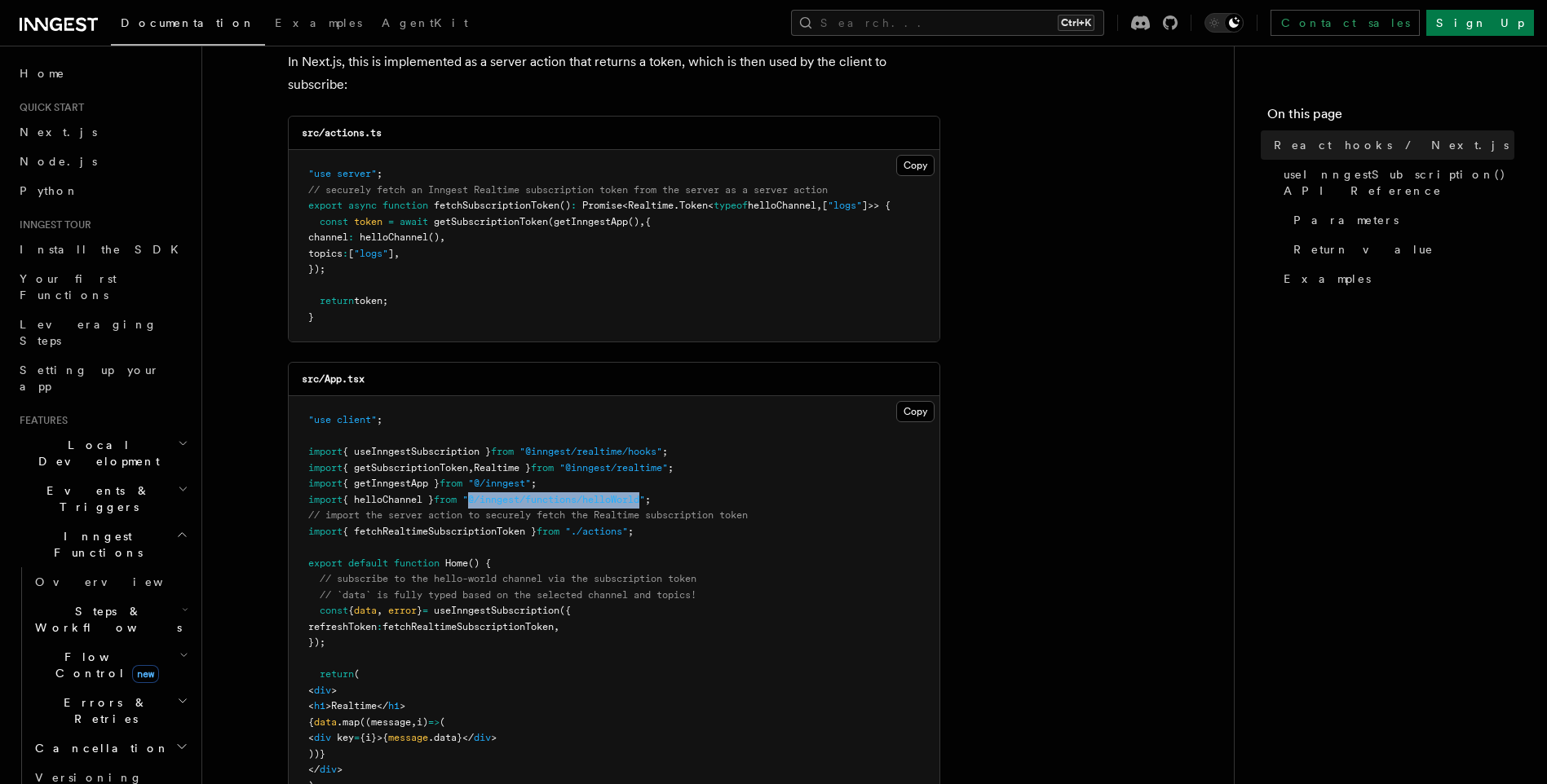
drag, startPoint x: 485, startPoint y: 499, endPoint x: 660, endPoint y: 498, distance: 175.0
click at [645, 498] on span ""@/inngest/functions/helloWorld"" at bounding box center [554, 499] width 182 height 11
